Goal: Transaction & Acquisition: Purchase product/service

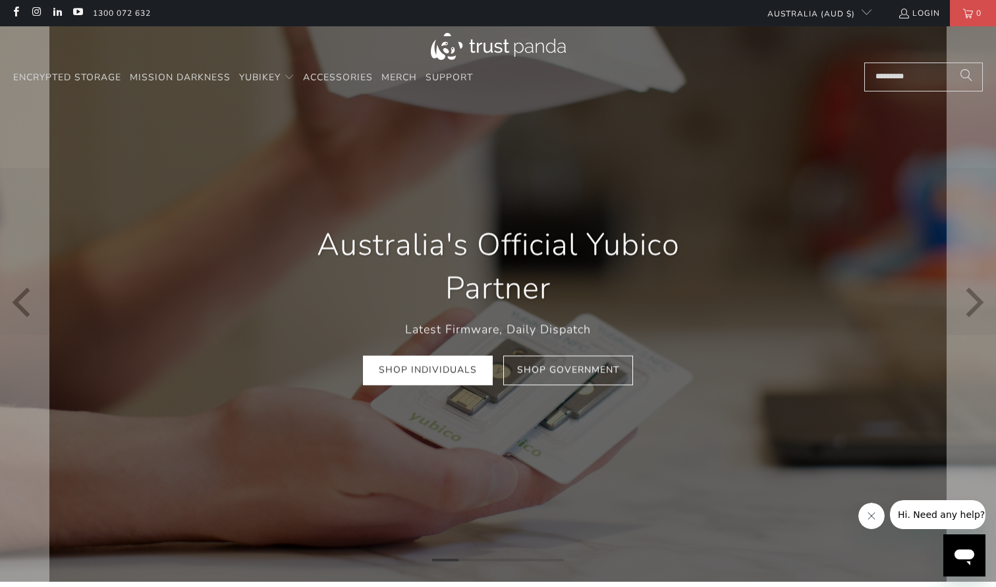
scroll to position [1, 0]
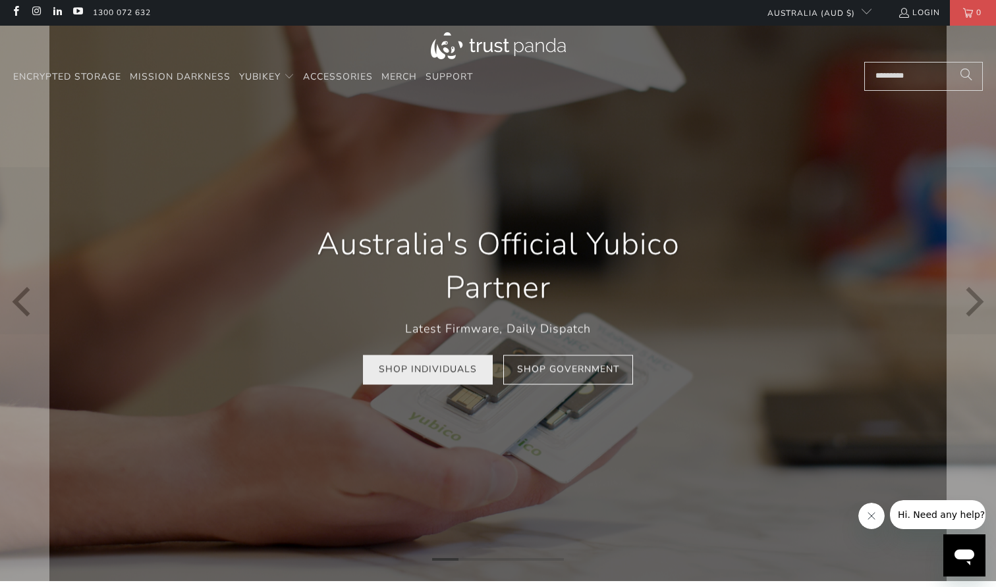
click at [400, 373] on link "Shop Individuals" at bounding box center [428, 370] width 130 height 30
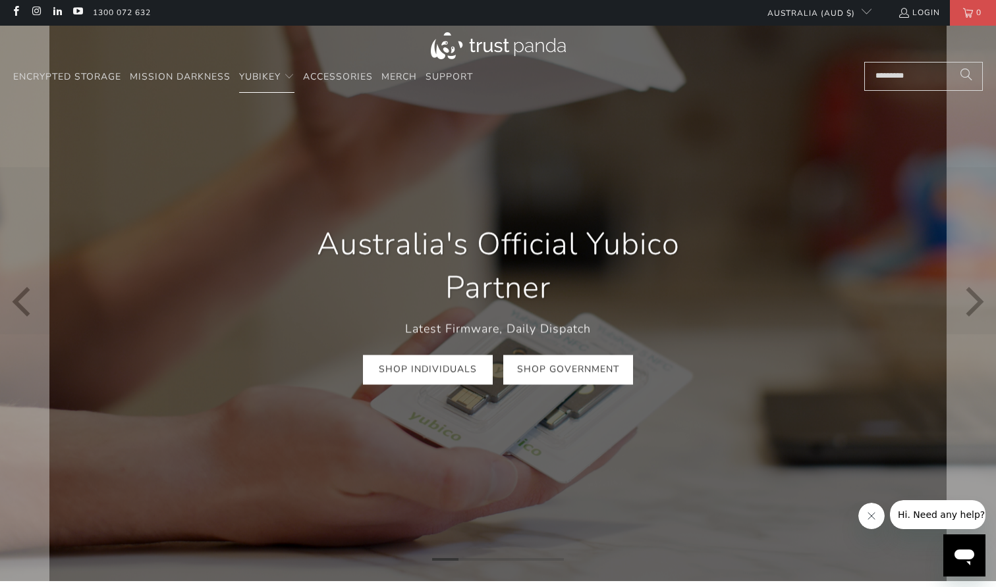
click at [572, 364] on link "Shop Government" at bounding box center [568, 370] width 130 height 30
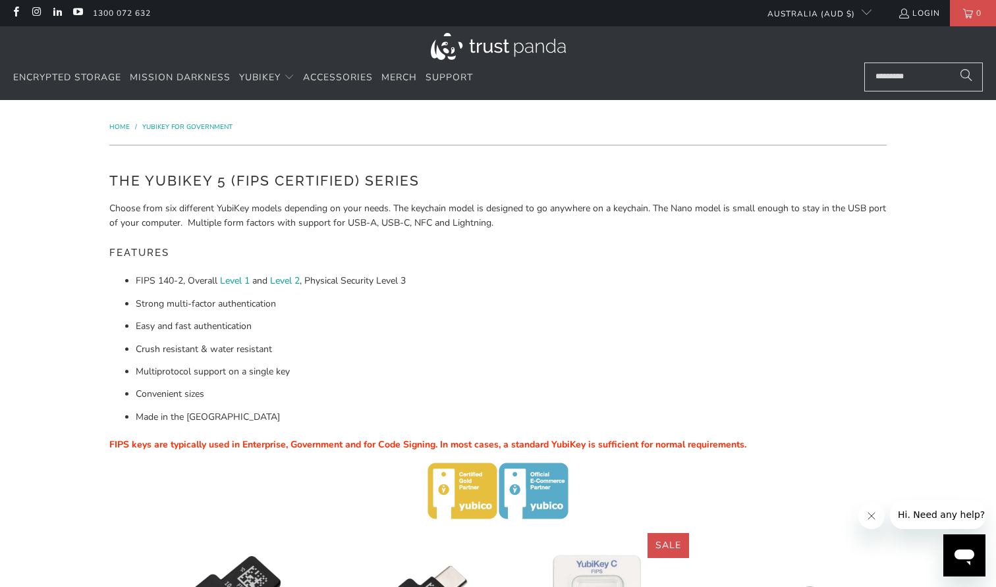
click at [446, 49] on img at bounding box center [498, 46] width 135 height 27
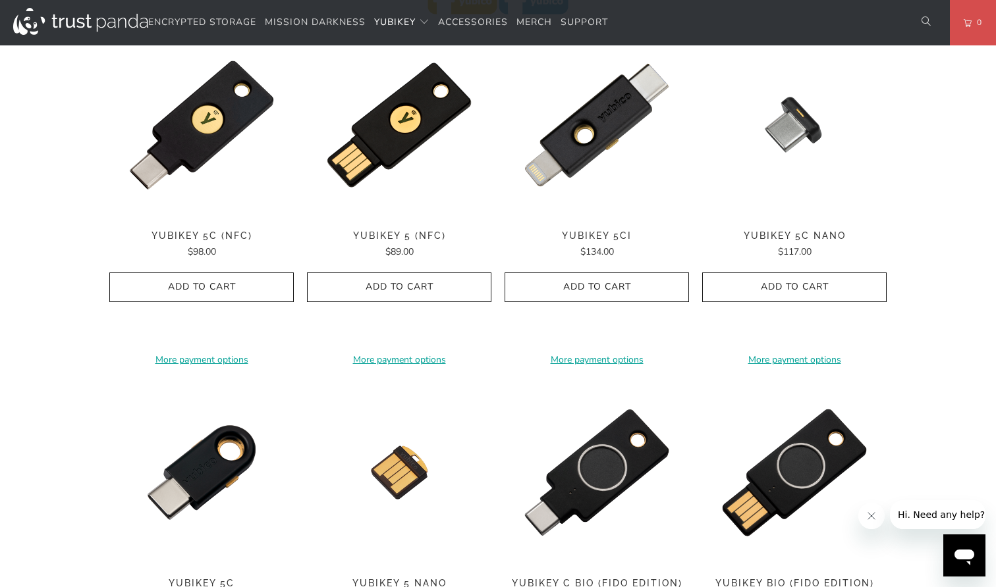
scroll to position [641, 0]
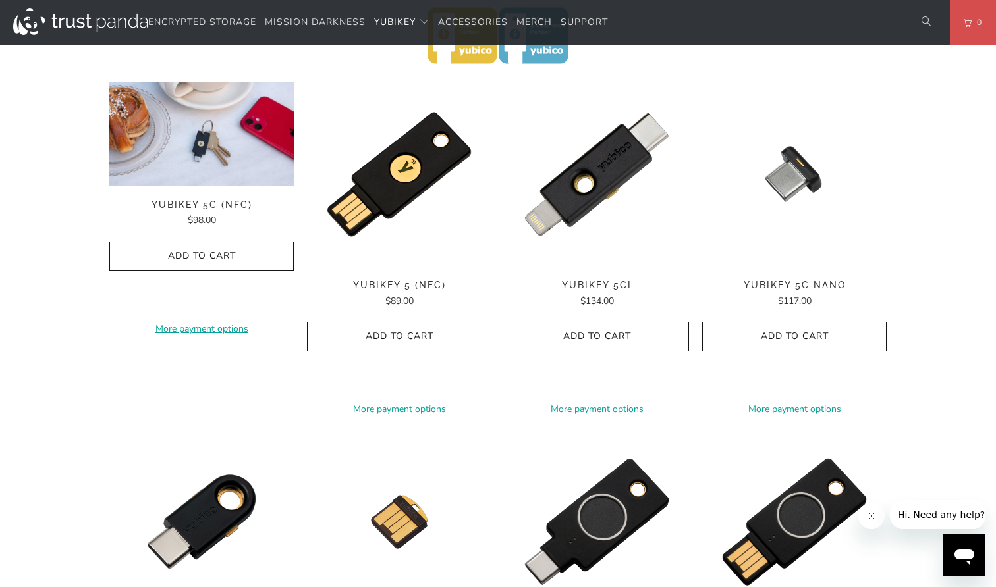
click at [147, 130] on img at bounding box center [201, 134] width 184 height 104
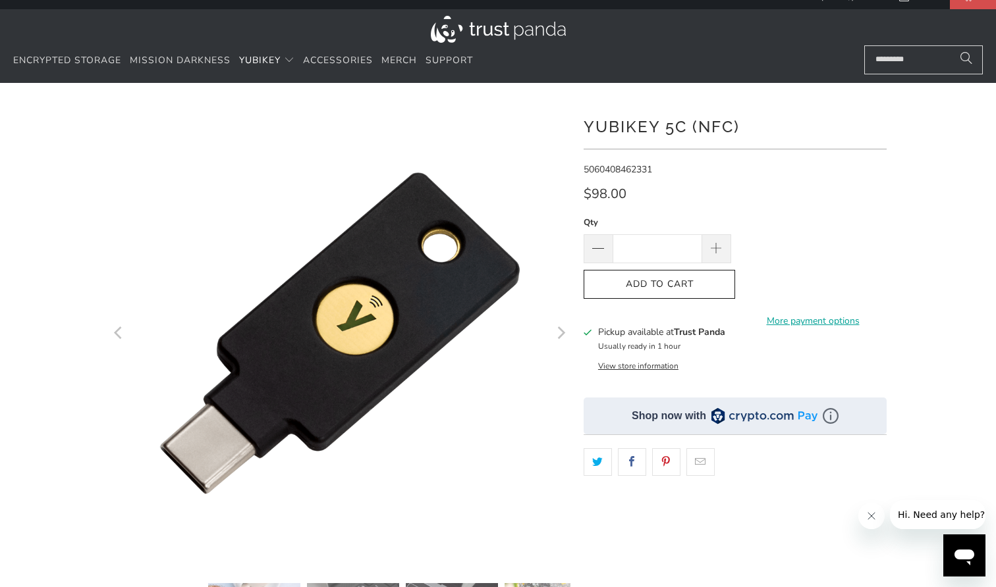
scroll to position [17, 0]
click at [558, 336] on icon "Next" at bounding box center [560, 332] width 13 height 277
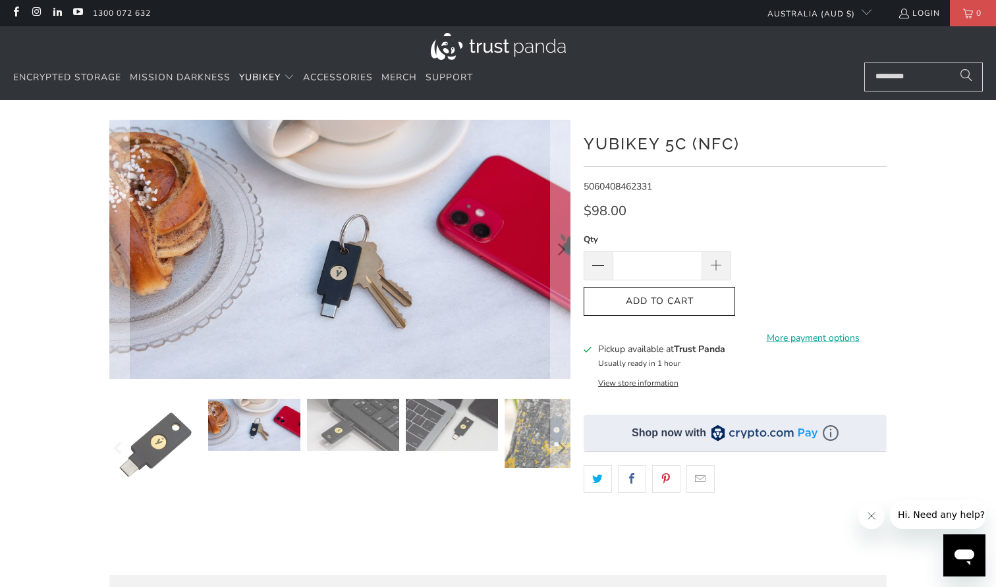
scroll to position [0, 0]
